Goal: Find specific page/section: Find specific page/section

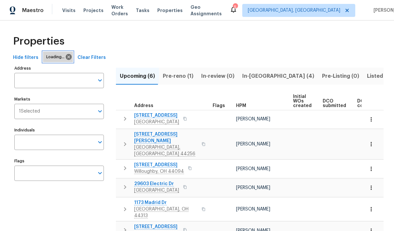
click at [65, 57] on icon at bounding box center [68, 56] width 7 height 7
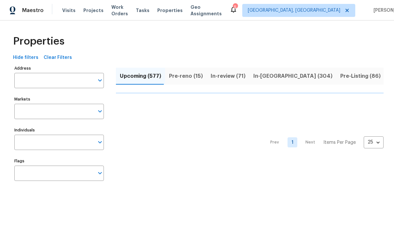
click at [27, 80] on input "Address" at bounding box center [54, 80] width 80 height 15
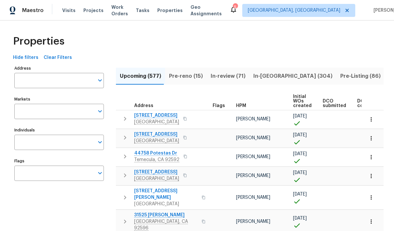
click at [51, 80] on input "Address" at bounding box center [54, 80] width 80 height 15
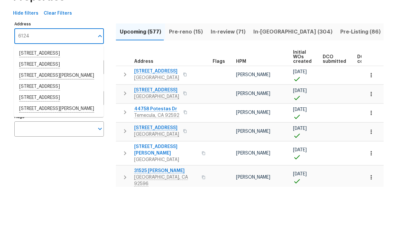
scroll to position [10, 0]
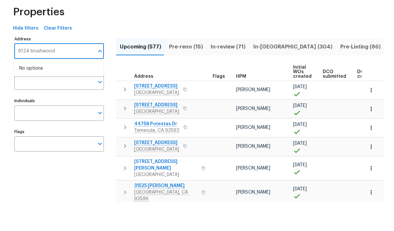
click at [30, 73] on input "6124 brushwood" at bounding box center [54, 80] width 80 height 15
type input "6132 brushwood"
click at [72, 93] on li "[STREET_ADDRESS]" at bounding box center [59, 98] width 90 height 11
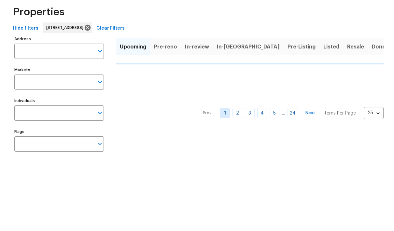
type input "[STREET_ADDRESS]"
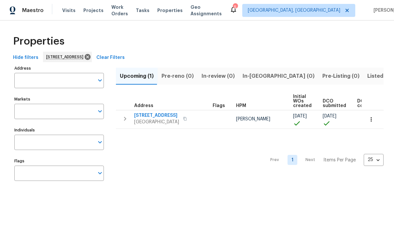
type input "[STREET_ADDRESS]"
click at [157, 115] on span "[STREET_ADDRESS]" at bounding box center [156, 115] width 45 height 7
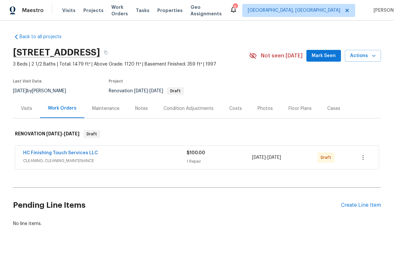
click at [197, 108] on div "Condition Adjustments" at bounding box center [189, 108] width 50 height 7
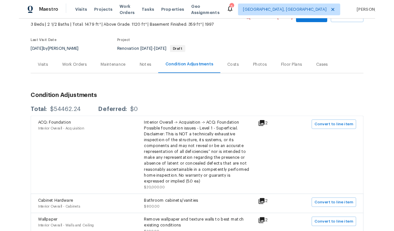
scroll to position [39, 0]
